Goal: Task Accomplishment & Management: Manage account settings

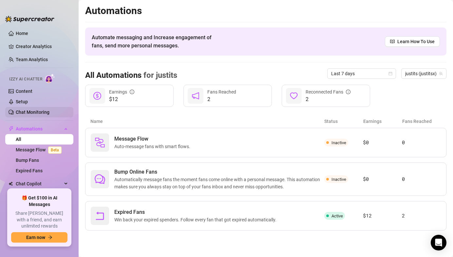
click at [49, 114] on link "Chat Monitoring" at bounding box center [33, 112] width 34 height 5
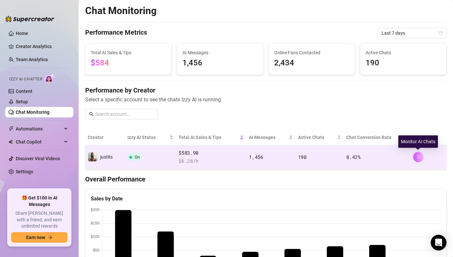
click at [416, 154] on button "button" at bounding box center [418, 157] width 10 height 10
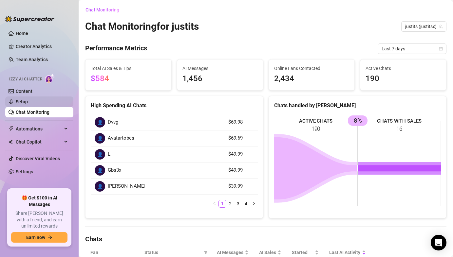
click at [28, 101] on link "Setup" at bounding box center [22, 101] width 12 height 5
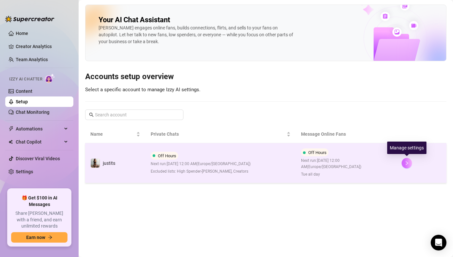
click at [409, 166] on button "button" at bounding box center [406, 163] width 10 height 10
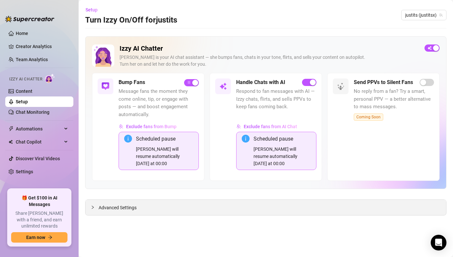
click at [102, 209] on span "Advanced Settings" at bounding box center [118, 207] width 38 height 7
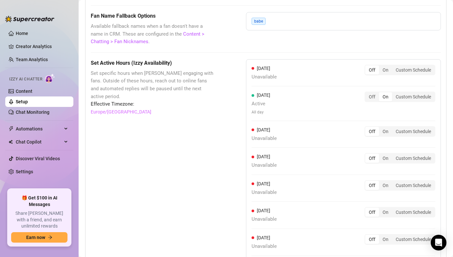
scroll to position [597, 0]
click at [373, 99] on div "Off" at bounding box center [372, 97] width 14 height 9
click at [367, 94] on input "Off" at bounding box center [367, 94] width 0 height 0
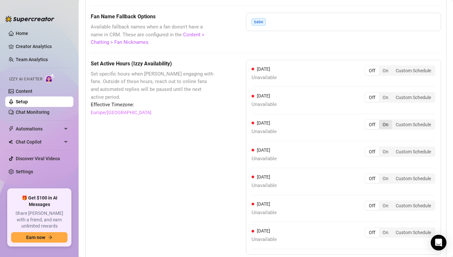
click at [383, 125] on div "On" at bounding box center [385, 124] width 13 height 9
click at [380, 121] on input "On" at bounding box center [380, 121] width 0 height 0
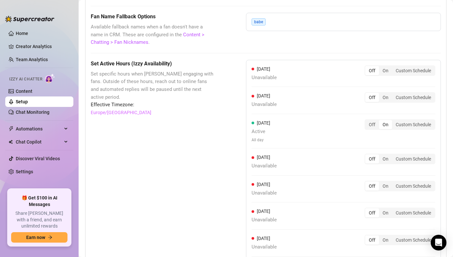
click at [16, 104] on link "Setup" at bounding box center [22, 101] width 12 height 5
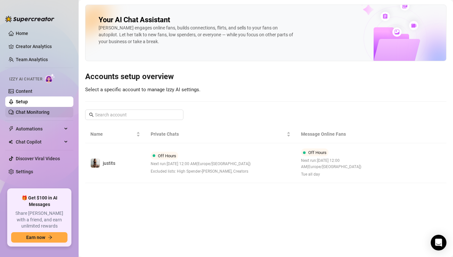
click at [16, 113] on link "Chat Monitoring" at bounding box center [33, 112] width 34 height 5
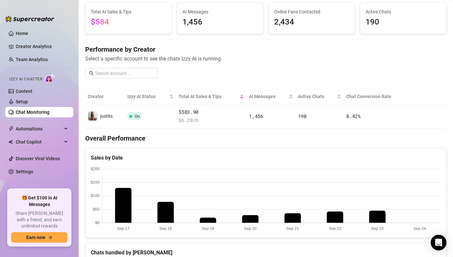
scroll to position [40, 0]
